Goal: Find specific page/section

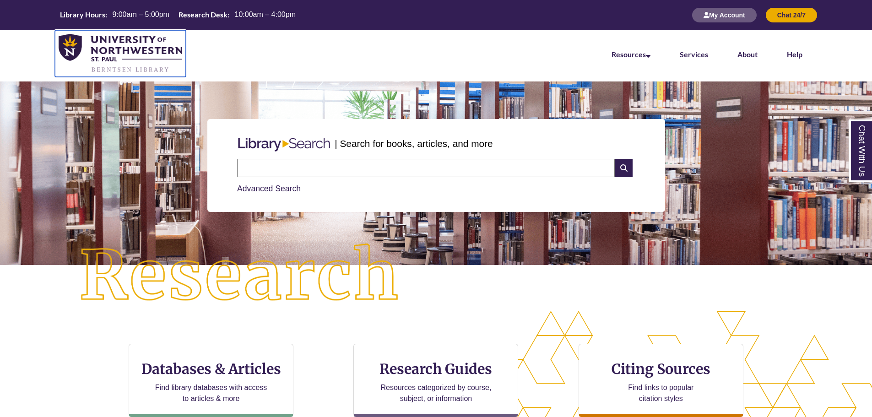
click at [152, 52] on img at bounding box center [121, 53] width 124 height 39
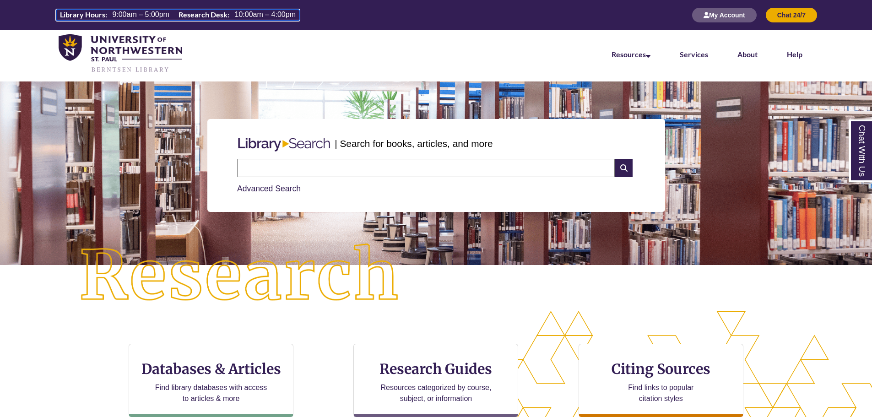
click at [152, 13] on span "9:00am – 5:00pm" at bounding box center [140, 15] width 57 height 8
click at [421, 170] on input "text" at bounding box center [426, 168] width 378 height 18
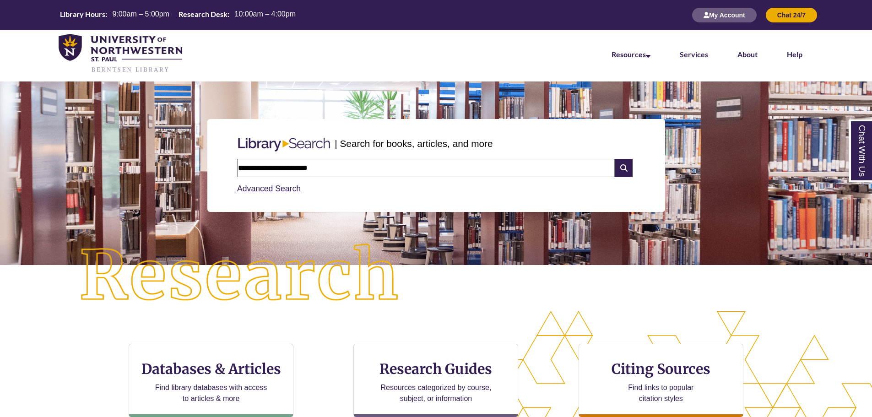
type input "**********"
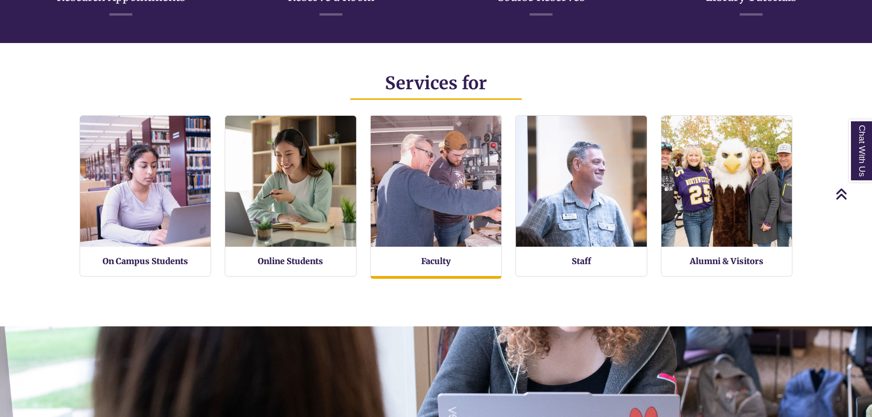
scroll to position [234, 872]
click at [430, 216] on img at bounding box center [436, 181] width 144 height 144
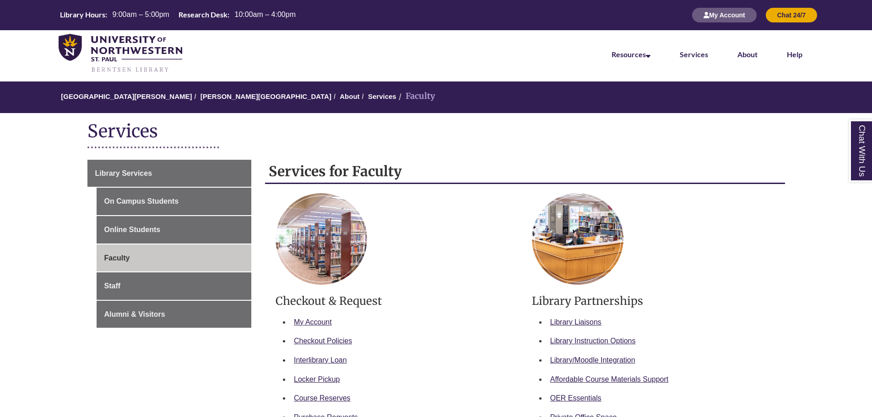
scroll to position [183, 0]
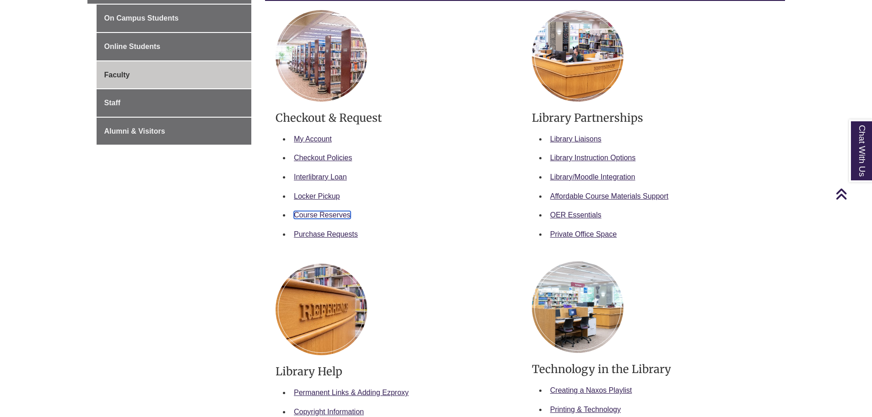
click at [340, 212] on link "Course Reserves" at bounding box center [322, 215] width 57 height 8
